Goal: Information Seeking & Learning: Compare options

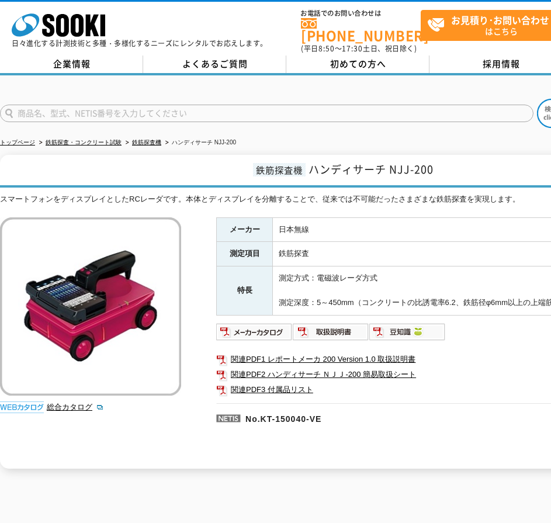
scroll to position [58, 0]
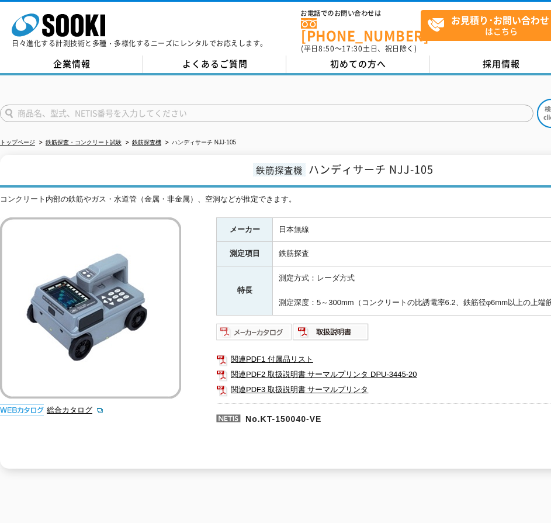
click at [276, 324] on img at bounding box center [254, 331] width 77 height 19
click at [243, 322] on img at bounding box center [254, 331] width 77 height 19
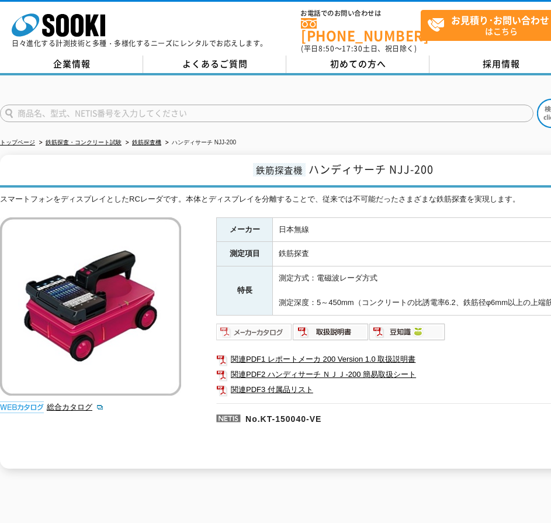
click at [270, 322] on img at bounding box center [254, 331] width 77 height 19
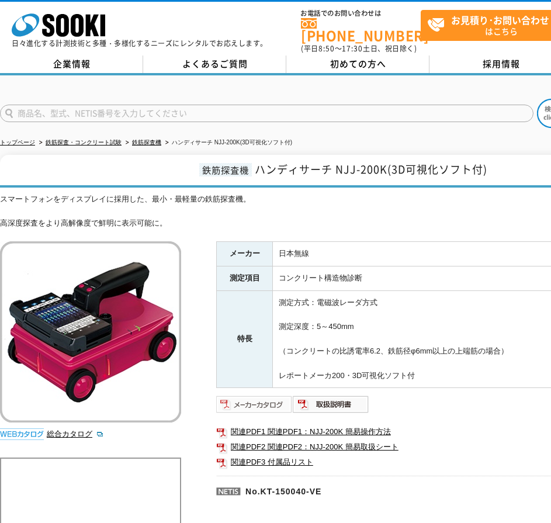
click at [241, 395] on img at bounding box center [254, 404] width 77 height 19
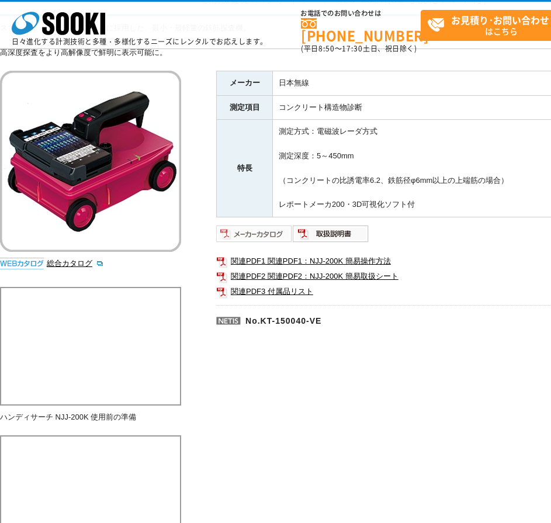
click at [249, 238] on img at bounding box center [254, 233] width 77 height 19
